Goal: Transaction & Acquisition: Download file/media

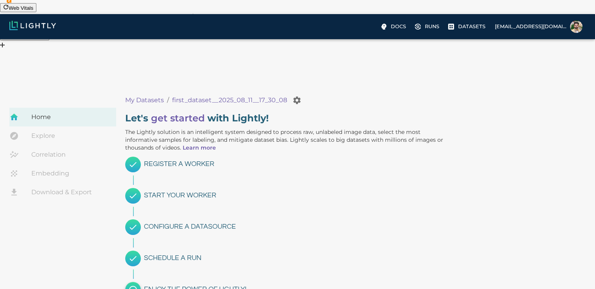
scroll to position [31, 0]
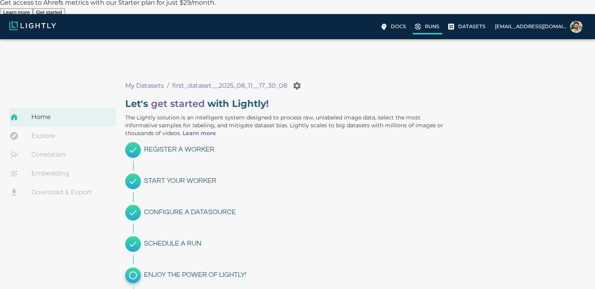
click at [347, 24] on label "Runs" at bounding box center [427, 27] width 30 height 14
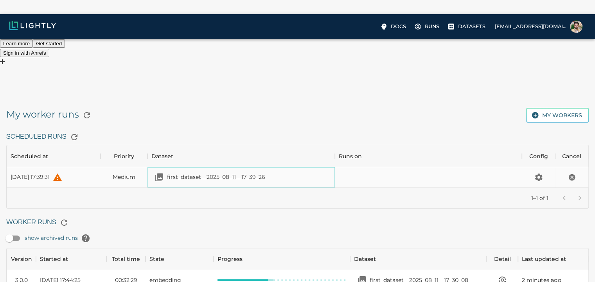
click at [203, 173] on p "first_dataset__2025_08_11__17_39_26" at bounding box center [216, 177] width 98 height 8
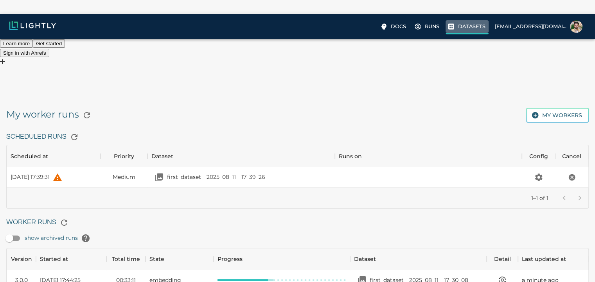
click at [347, 25] on p "Datasets" at bounding box center [471, 26] width 27 height 7
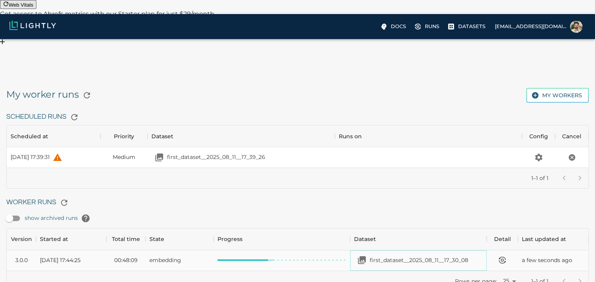
click at [347, 257] on p "first_dataset__2025_08_11__17_30_08" at bounding box center [419, 261] width 99 height 8
click at [61, 198] on icon "button" at bounding box center [63, 202] width 9 height 9
click at [31, 26] on img at bounding box center [32, 25] width 47 height 9
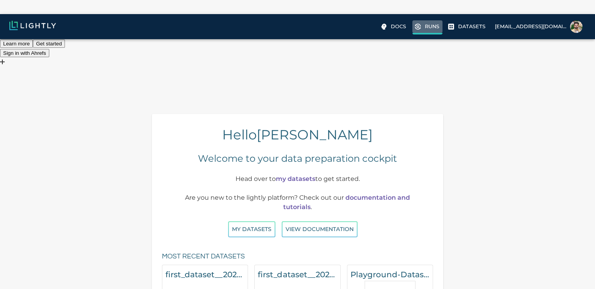
click at [347, 31] on label "Runs" at bounding box center [427, 27] width 30 height 14
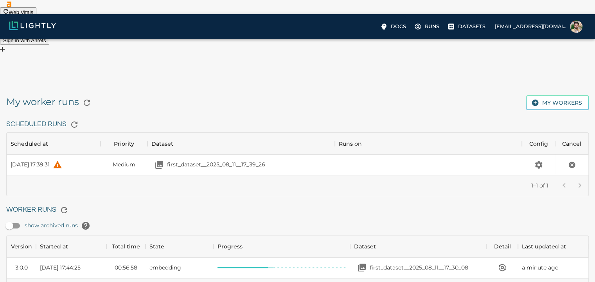
scroll to position [20, 0]
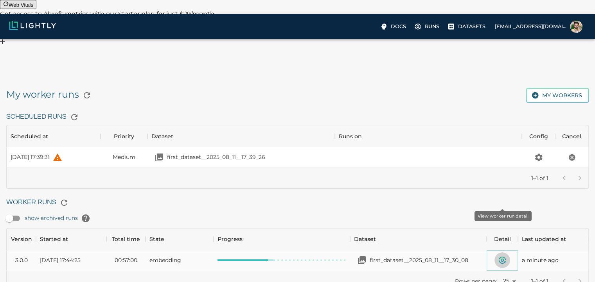
click at [347, 259] on icon "View worker run detail" at bounding box center [502, 260] width 2 height 2
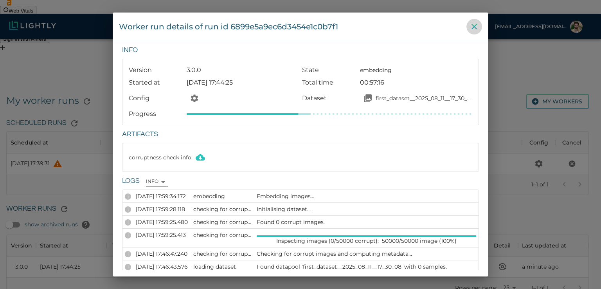
click at [347, 26] on icon "close" at bounding box center [473, 26] width 9 height 9
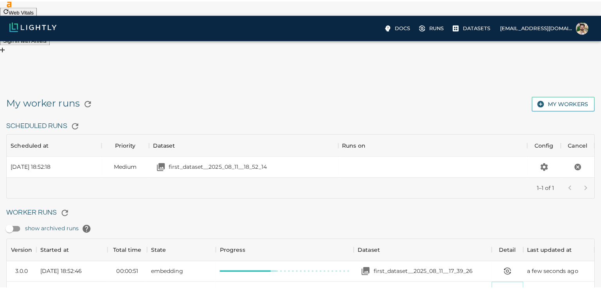
scroll to position [56, 576]
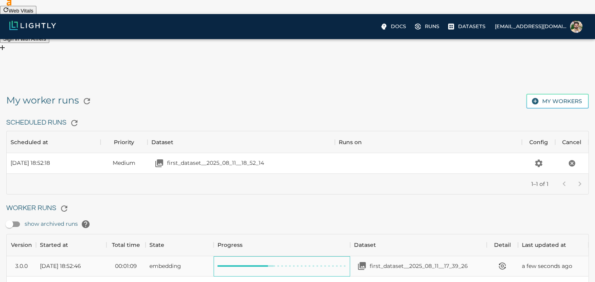
click at [275, 266] on span at bounding box center [281, 267] width 129 height 2
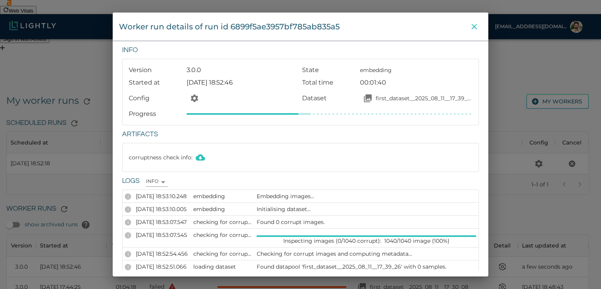
click at [347, 27] on icon "close" at bounding box center [473, 26] width 5 height 5
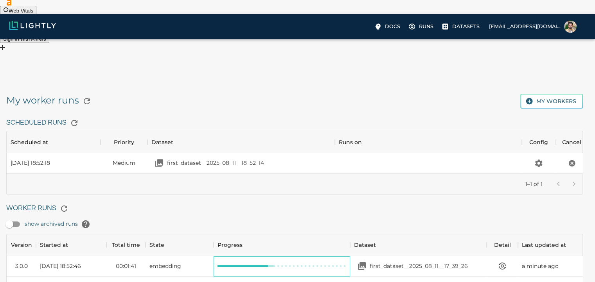
scroll to position [6, 6]
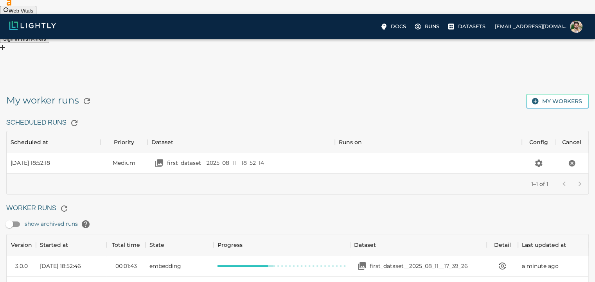
click at [347, 201] on h6 "Worker Runs" at bounding box center [297, 209] width 582 height 16
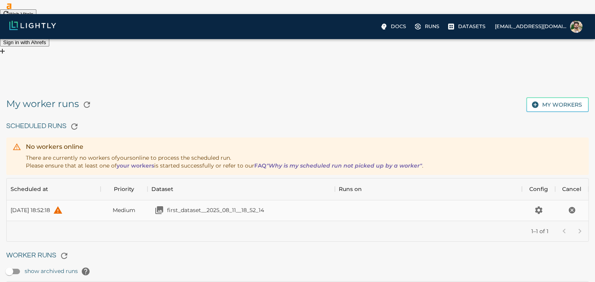
scroll to position [50, 0]
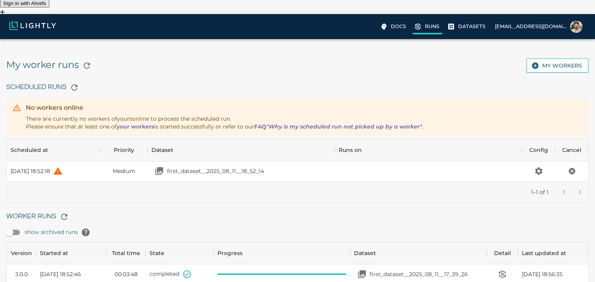
click at [347, 32] on label "Runs" at bounding box center [427, 27] width 30 height 14
click at [347, 271] on p "first_dataset__2025_08_11__17_39_26" at bounding box center [419, 275] width 98 height 8
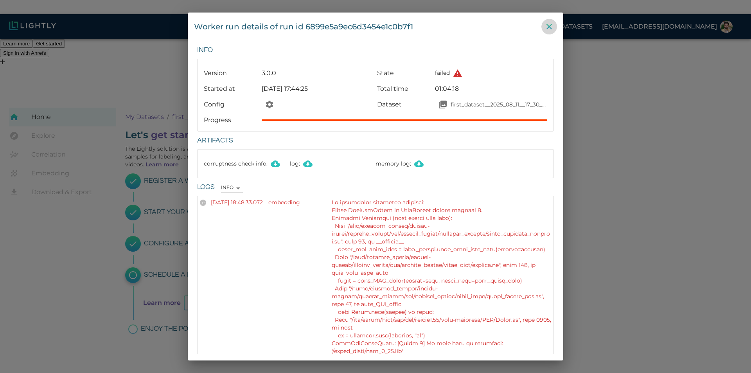
click at [549, 28] on icon "close" at bounding box center [548, 26] width 9 height 9
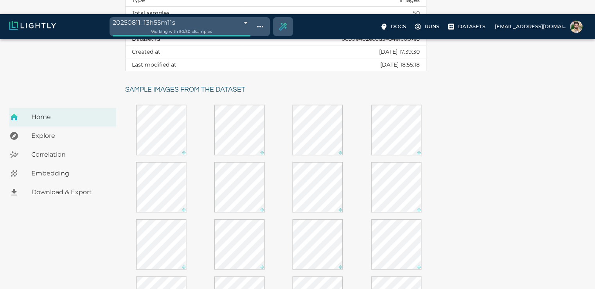
scroll to position [156, 0]
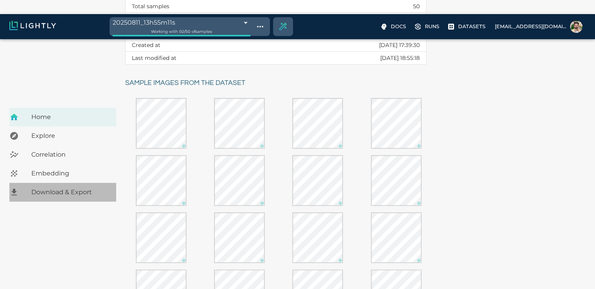
click at [52, 187] on span "Download & Export" at bounding box center [70, 191] width 79 height 9
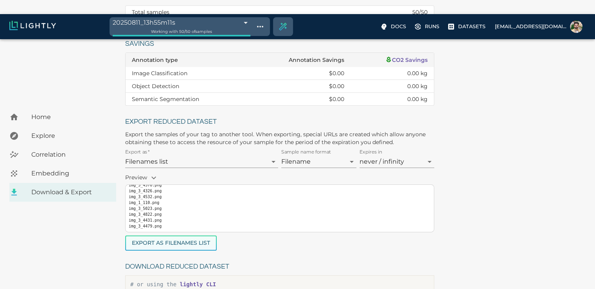
scroll to position [184, 0]
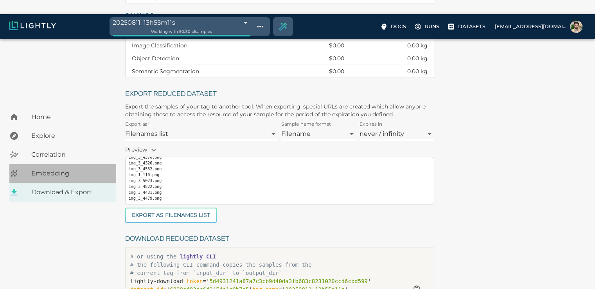
click at [45, 164] on div "Embedding" at bounding box center [62, 173] width 107 height 19
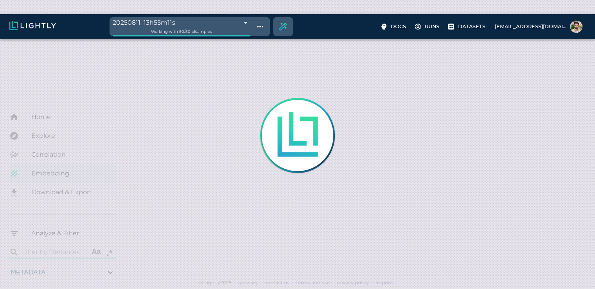
scroll to position [14, 0]
type input "1.05520778735561"
type input "4.72820778735561"
type input "33.2092666625977"
type input "97.6662666625977"
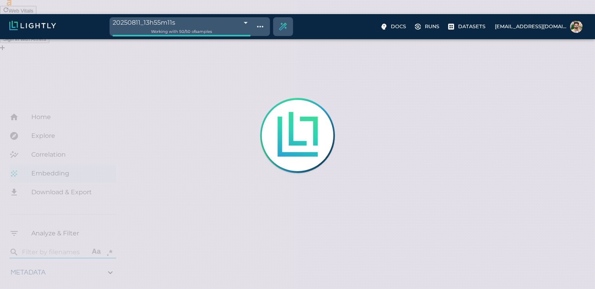
type input "1.05520778735561"
type input "4.72820778735561"
type input "33.2092666625977"
type input "97.6662666625977"
type input "1.05520778735561"
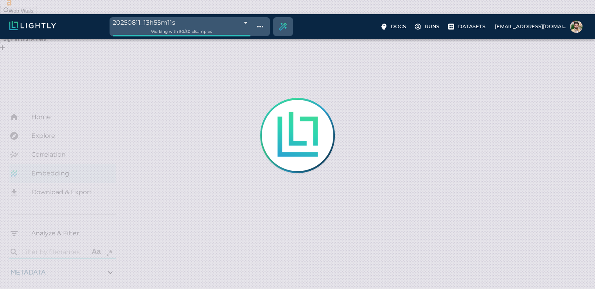
type input "4.72820778735561"
type input "33.2092666625977"
type input "97.6662666625977"
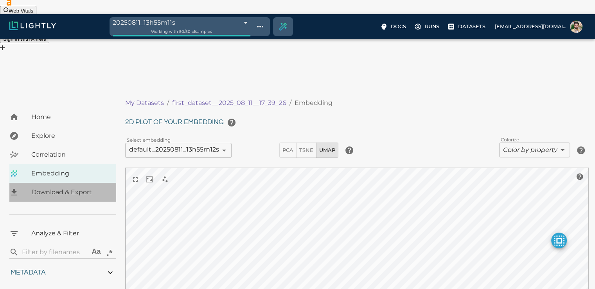
click at [72, 187] on span "Download & Export" at bounding box center [70, 191] width 79 height 9
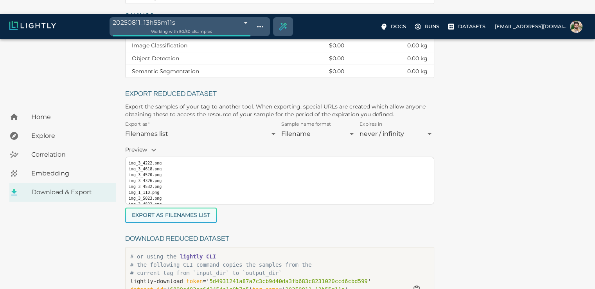
click at [152, 207] on button "Export as Filenames list" at bounding box center [171, 214] width 92 height 15
